Goal: Use online tool/utility: Utilize a website feature to perform a specific function

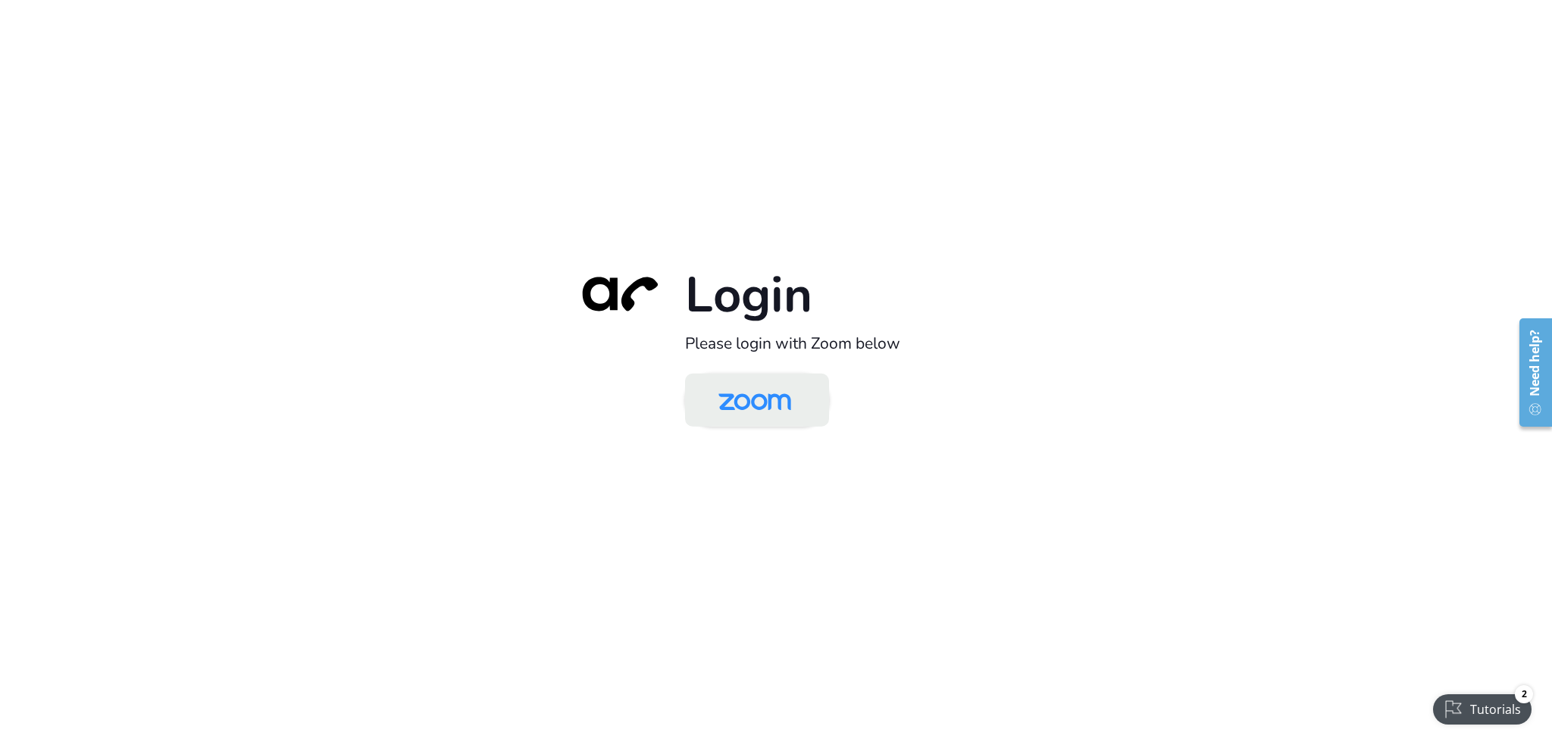
click at [746, 405] on img at bounding box center [754, 401] width 105 height 49
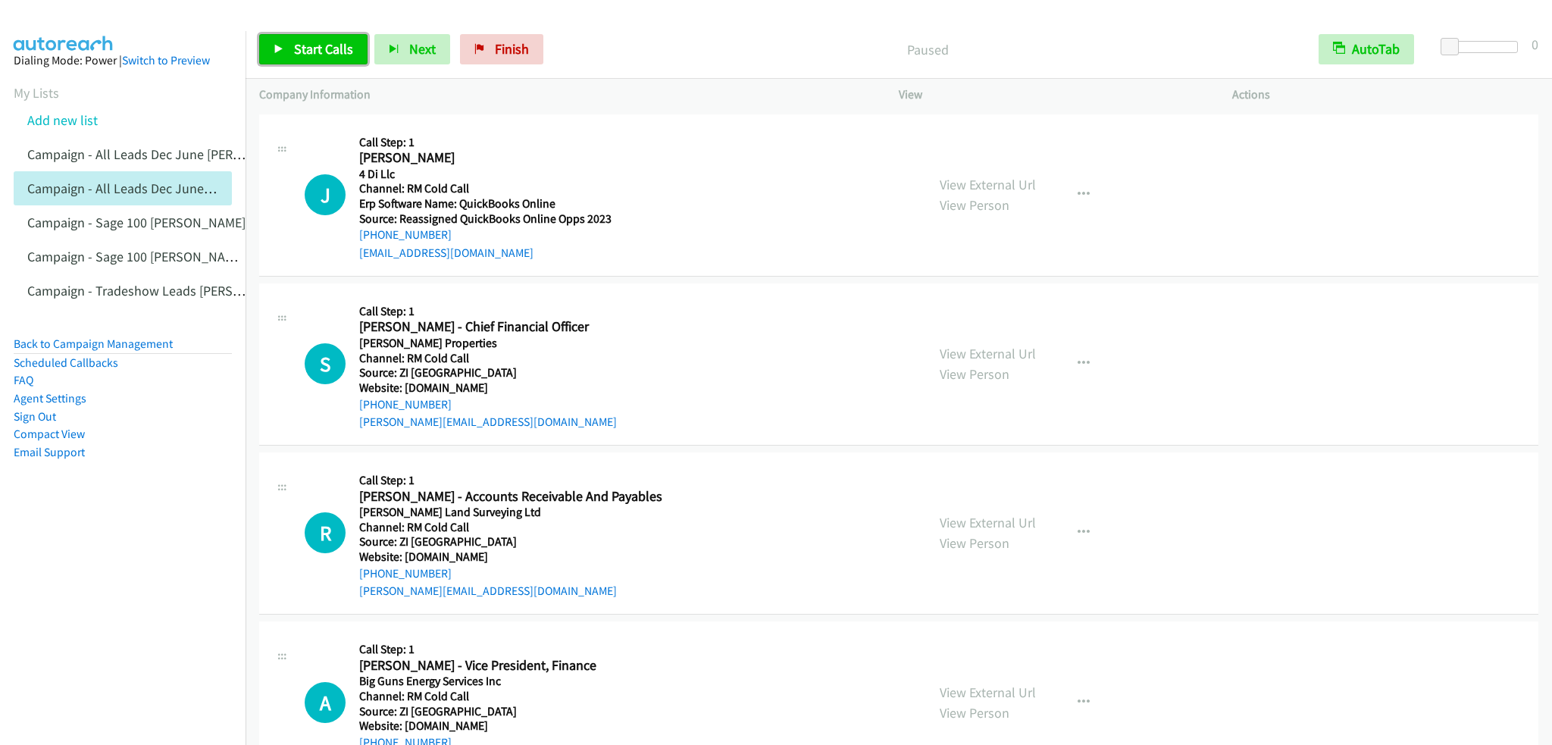
click at [326, 42] on span "Start Calls" at bounding box center [323, 48] width 59 height 17
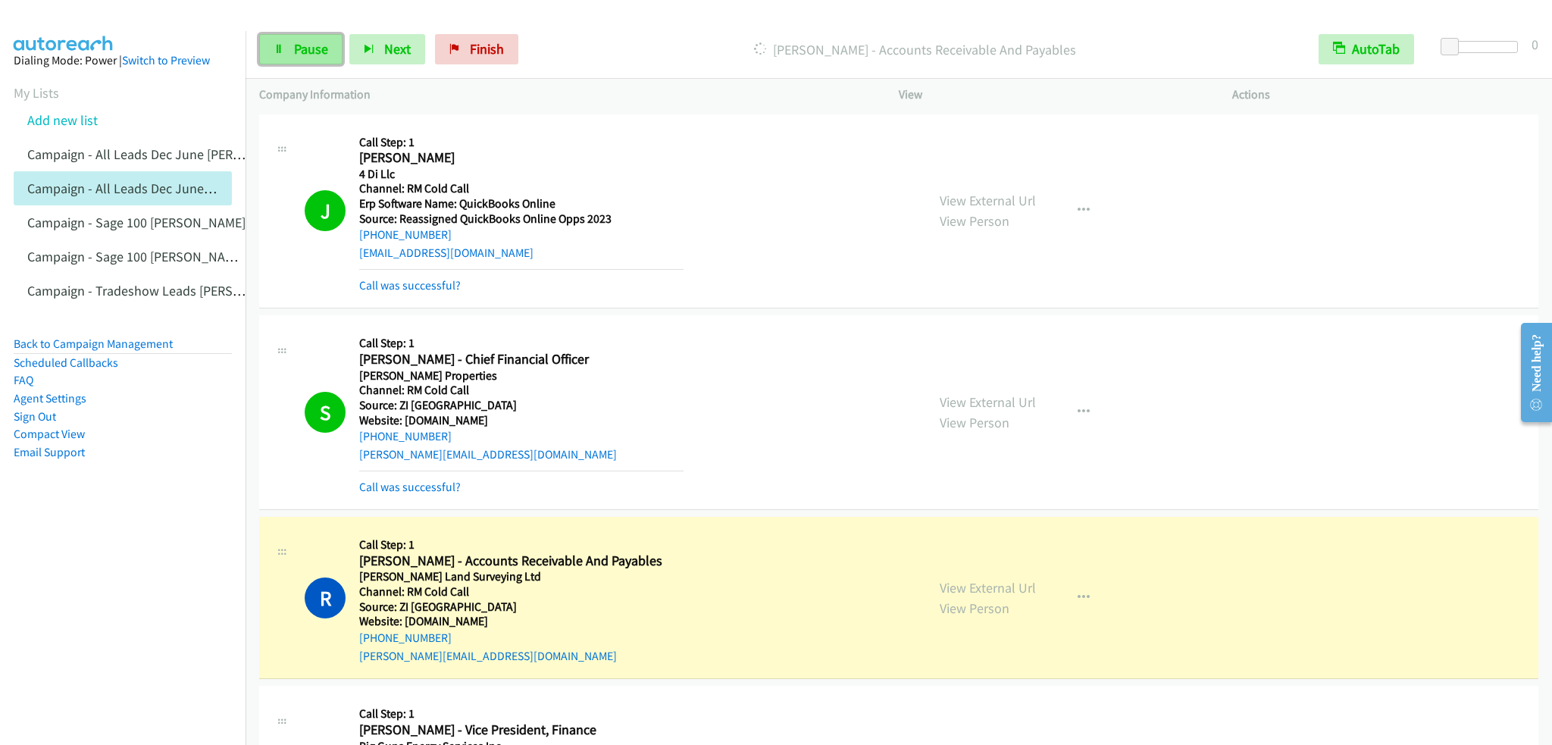
click at [315, 60] on link "Pause" at bounding box center [300, 49] width 83 height 30
